Goal: Transaction & Acquisition: Purchase product/service

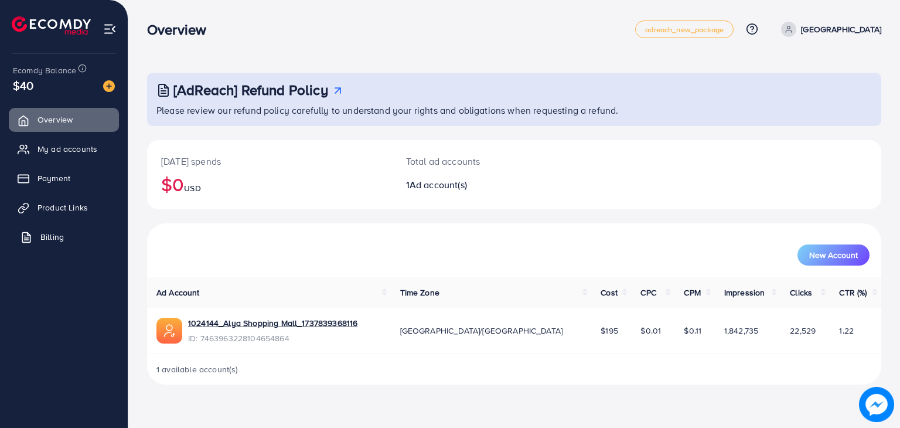
click at [40, 231] on link "Billing" at bounding box center [64, 236] width 110 height 23
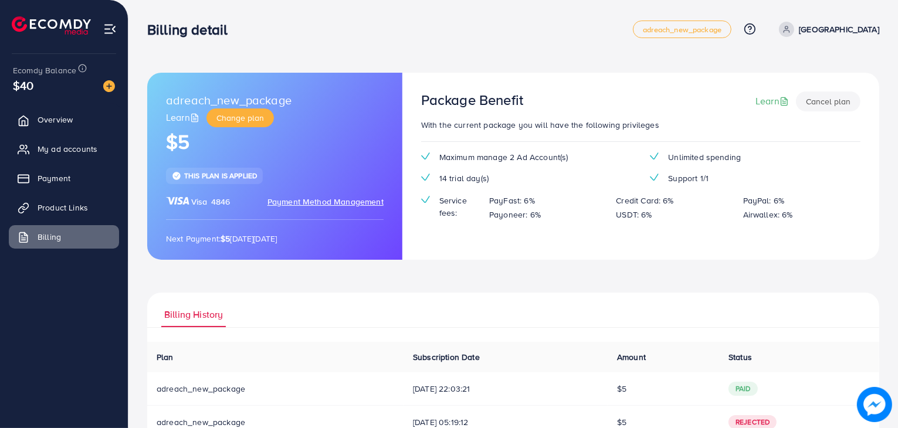
scroll to position [106, 0]
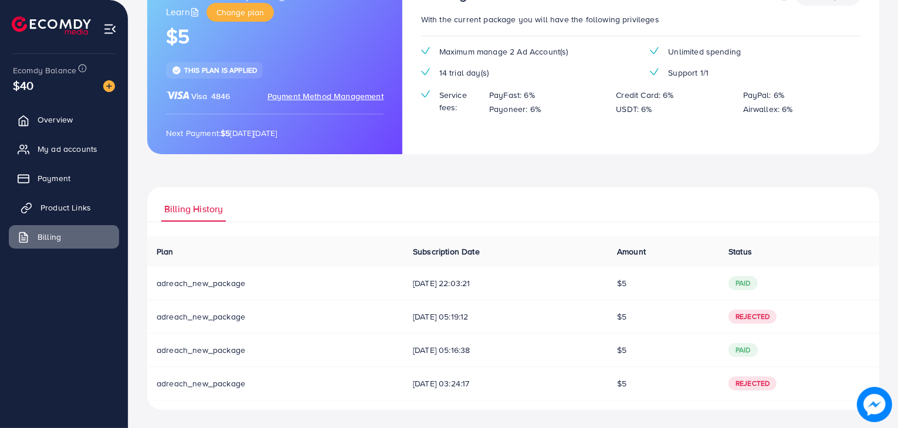
click at [82, 203] on span "Product Links" at bounding box center [65, 208] width 50 height 12
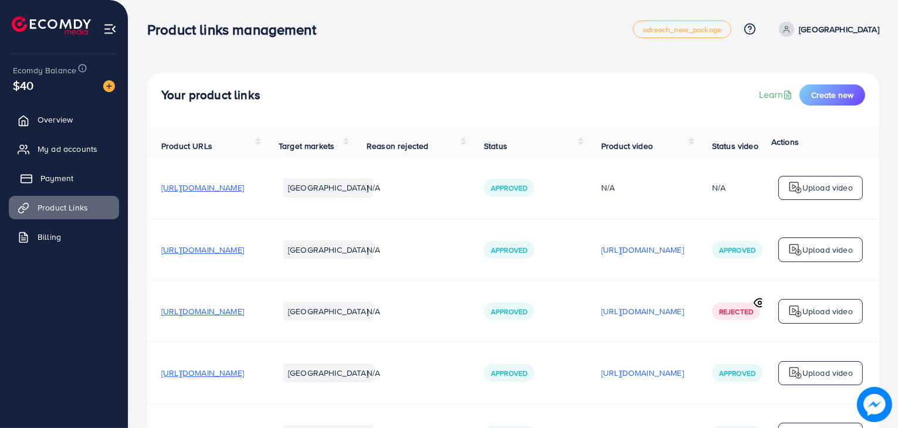
click at [66, 182] on span "Payment" at bounding box center [56, 178] width 33 height 12
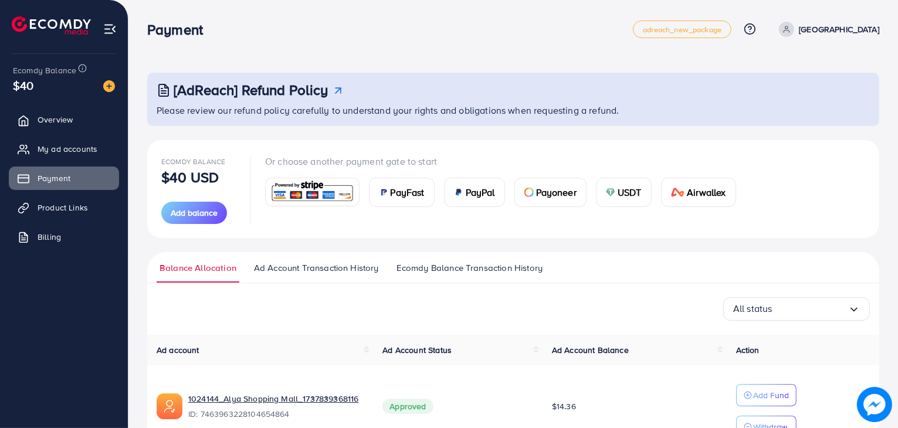
scroll to position [69, 0]
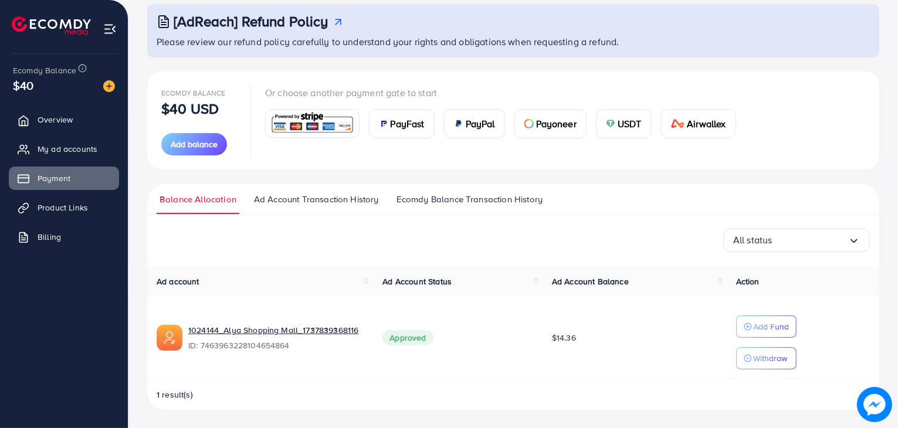
click at [397, 126] on span "PayFast" at bounding box center [407, 124] width 34 height 14
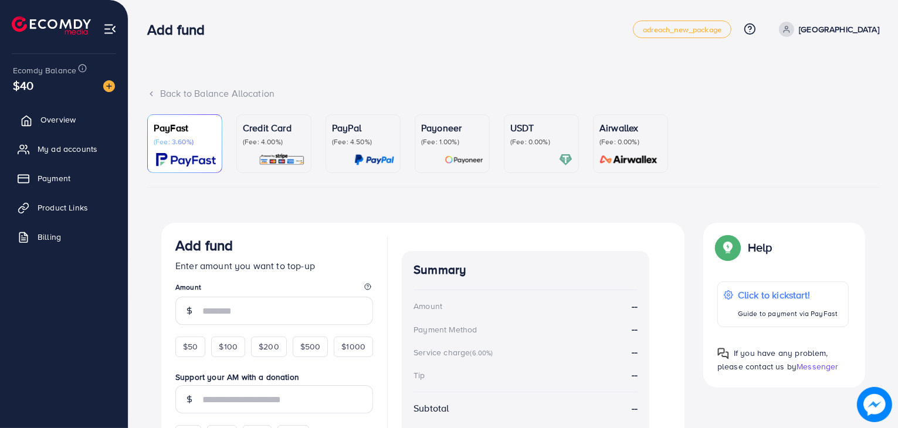
click at [58, 127] on link "Overview" at bounding box center [64, 119] width 110 height 23
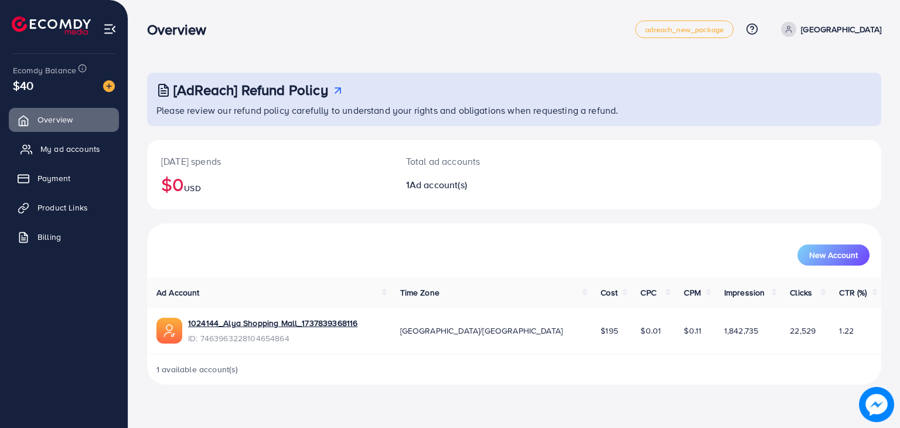
click at [70, 152] on span "My ad accounts" at bounding box center [70, 149] width 60 height 12
